Goal: Task Accomplishment & Management: Complete application form

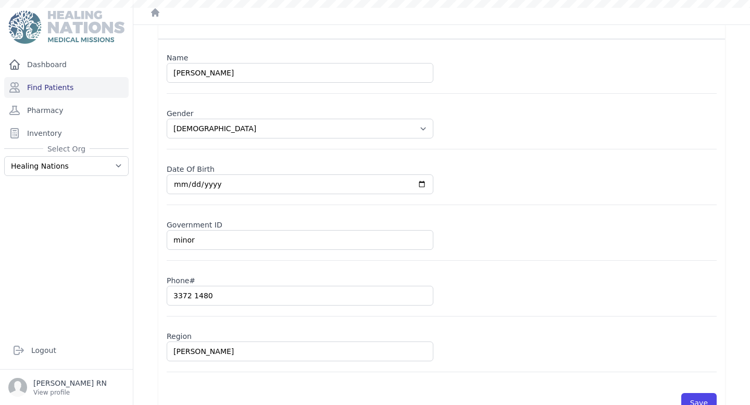
scroll to position [30, 0]
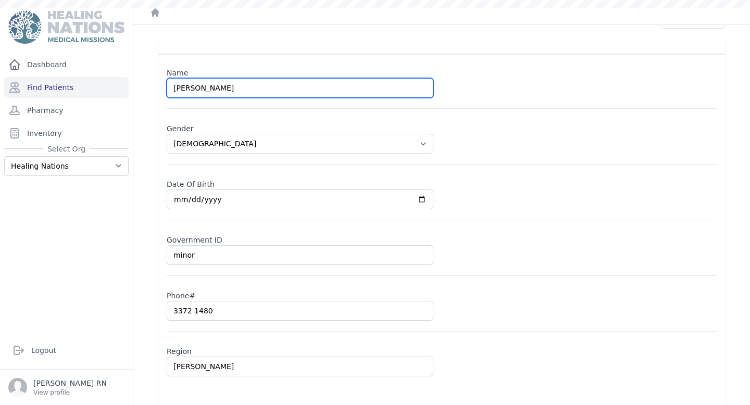
click at [228, 89] on input "[PERSON_NAME]" at bounding box center [300, 88] width 267 height 20
type input "Heizhel [PERSON_NAME]"
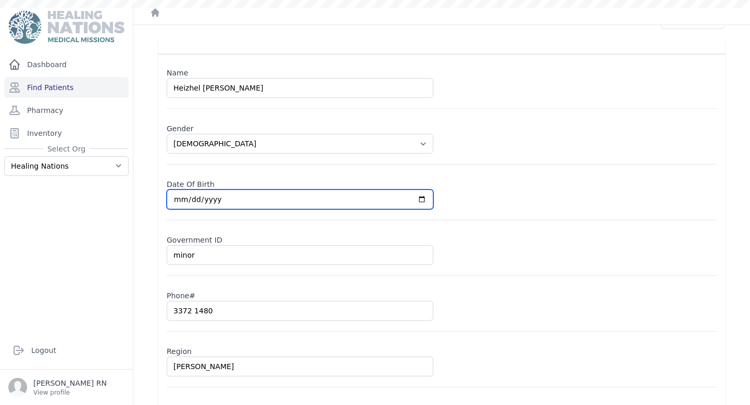
click at [229, 201] on input "[DATE]" at bounding box center [300, 200] width 267 height 20
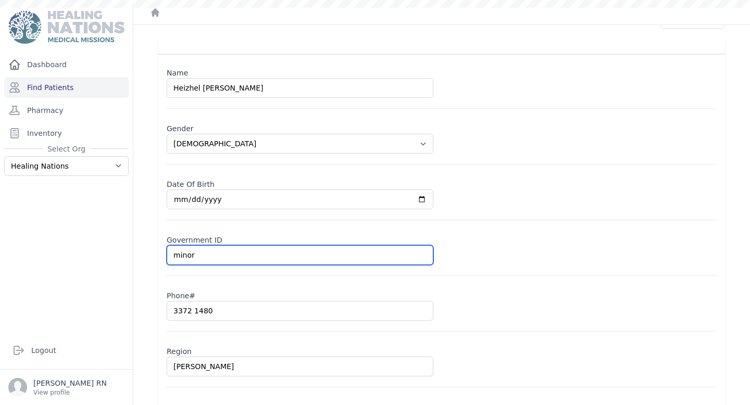
click at [211, 245] on input "minor" at bounding box center [300, 255] width 267 height 20
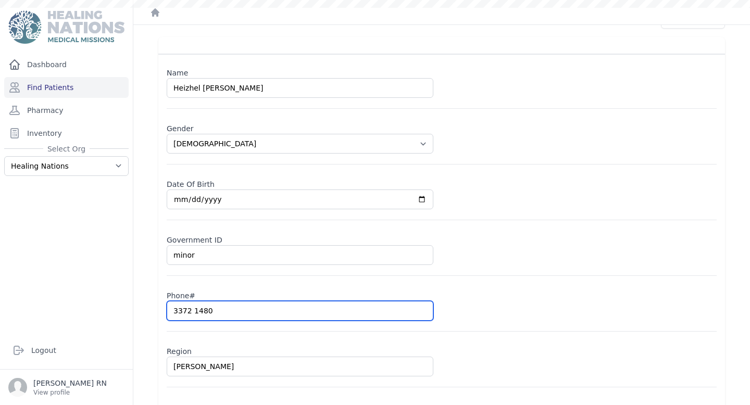
click at [244, 315] on input "3372 1480" at bounding box center [300, 311] width 267 height 20
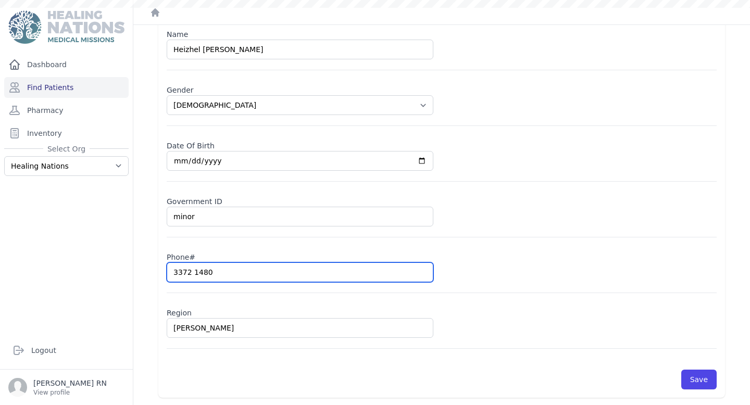
scroll to position [69, 0]
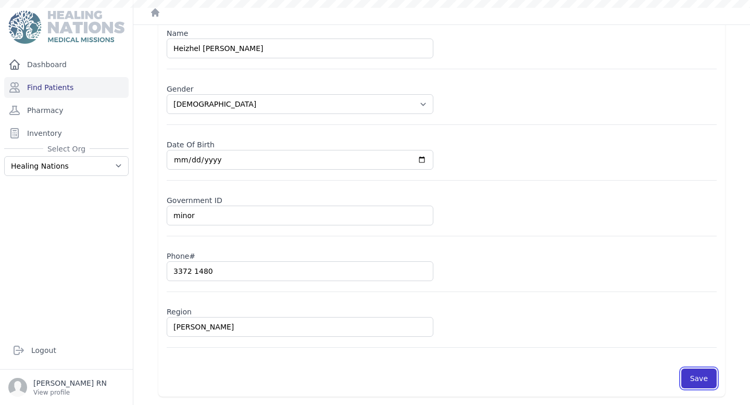
click at [701, 382] on button "Save" at bounding box center [698, 379] width 35 height 20
